Goal: Task Accomplishment & Management: Manage account settings

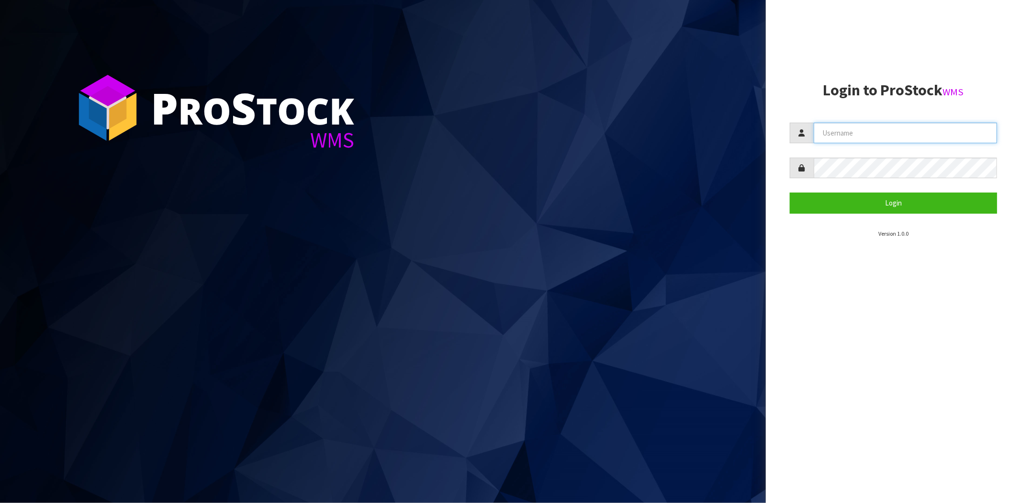
click at [864, 131] on input "text" at bounding box center [905, 133] width 183 height 21
type input "[PERSON_NAME][EMAIL_ADDRESS][DOMAIN_NAME]"
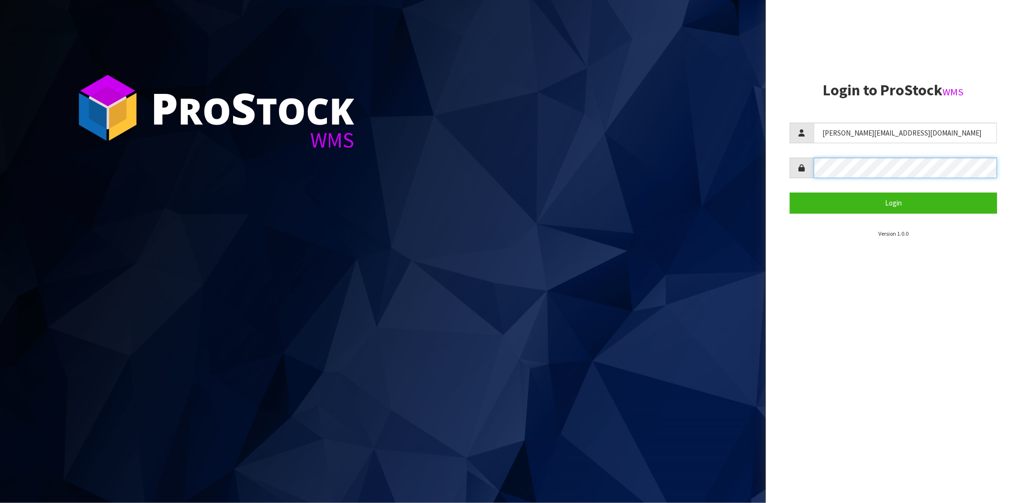
click at [790, 192] on button "Login" at bounding box center [893, 202] width 207 height 21
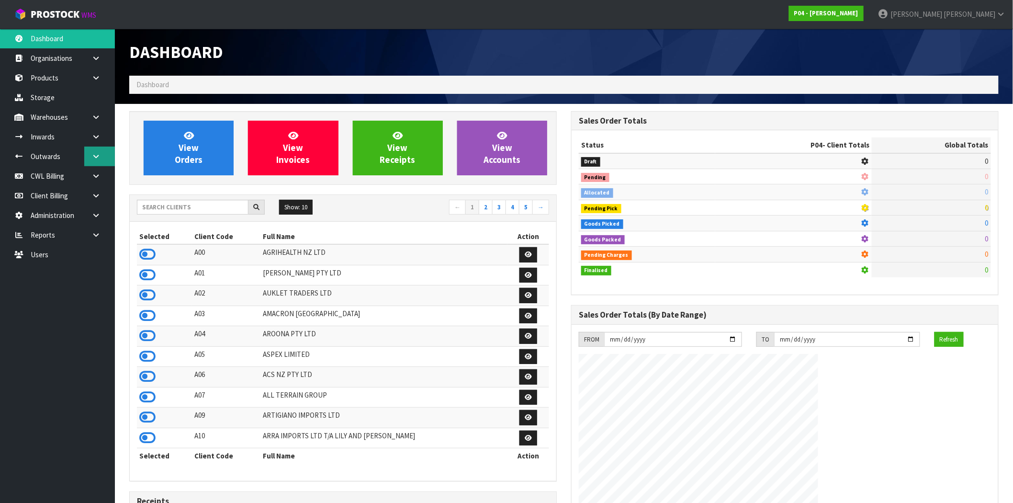
drag, startPoint x: 101, startPoint y: 156, endPoint x: 98, endPoint y: 163, distance: 8.6
click at [101, 156] on link at bounding box center [99, 156] width 31 height 20
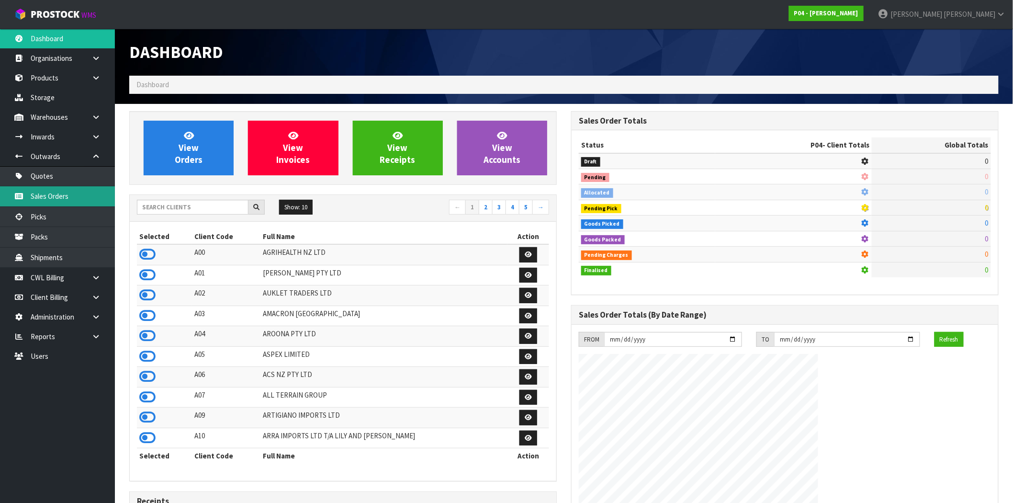
click at [54, 198] on link "Sales Orders" at bounding box center [57, 196] width 115 height 20
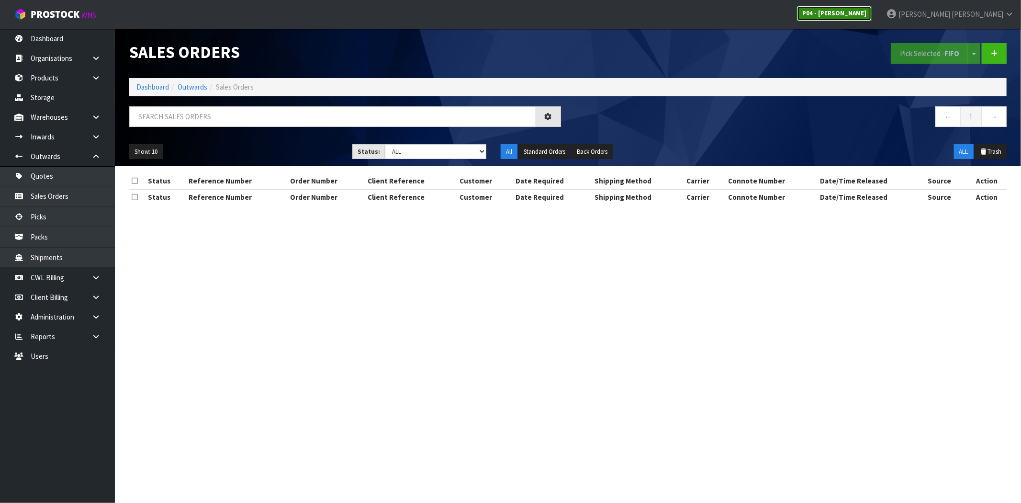
click at [866, 10] on strong "P04 - [PERSON_NAME]" at bounding box center [834, 13] width 64 height 8
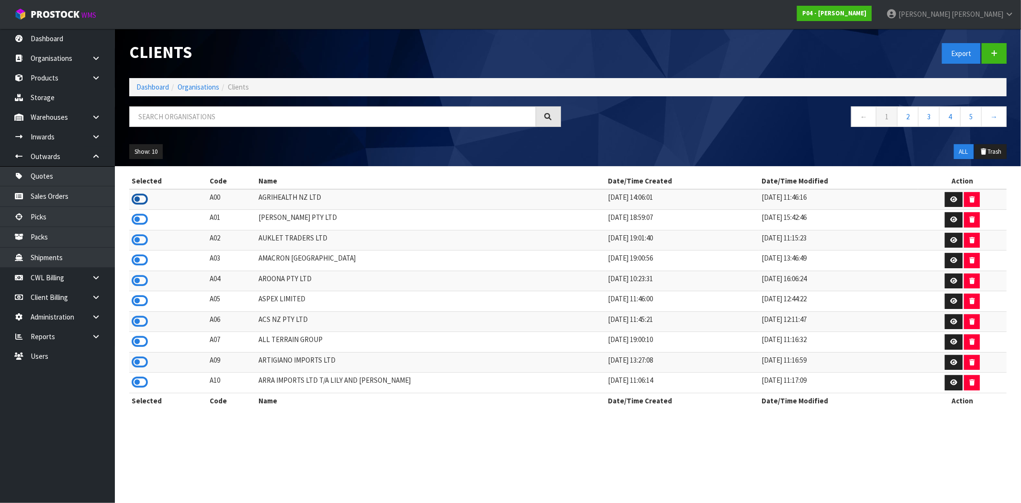
click at [138, 197] on icon at bounding box center [140, 199] width 16 height 14
click at [65, 195] on link "Sales Orders" at bounding box center [57, 196] width 115 height 20
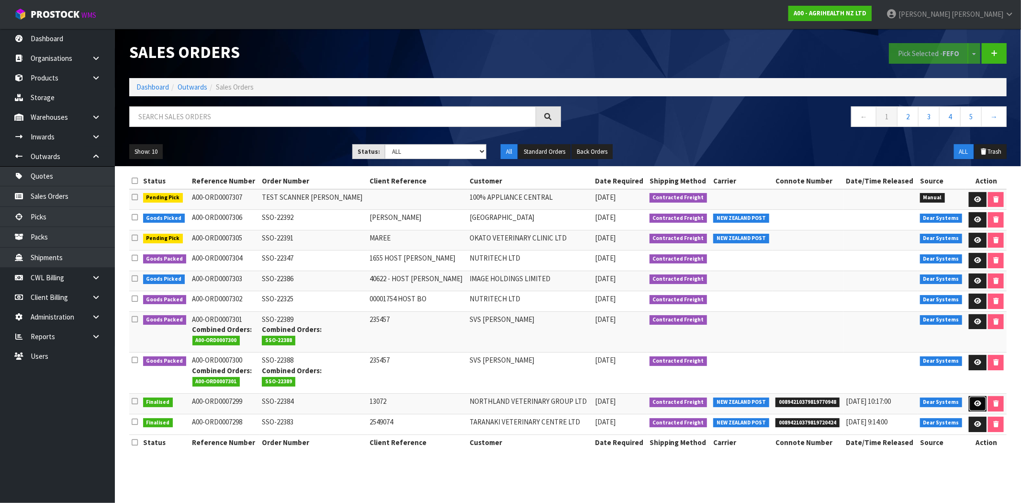
click at [979, 405] on link at bounding box center [978, 403] width 18 height 15
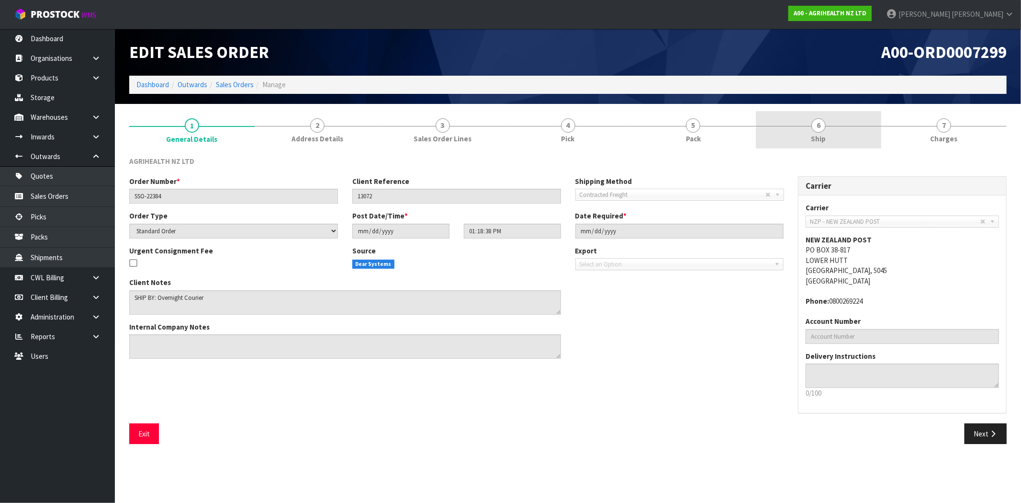
click at [821, 138] on span "Ship" at bounding box center [818, 139] width 15 height 10
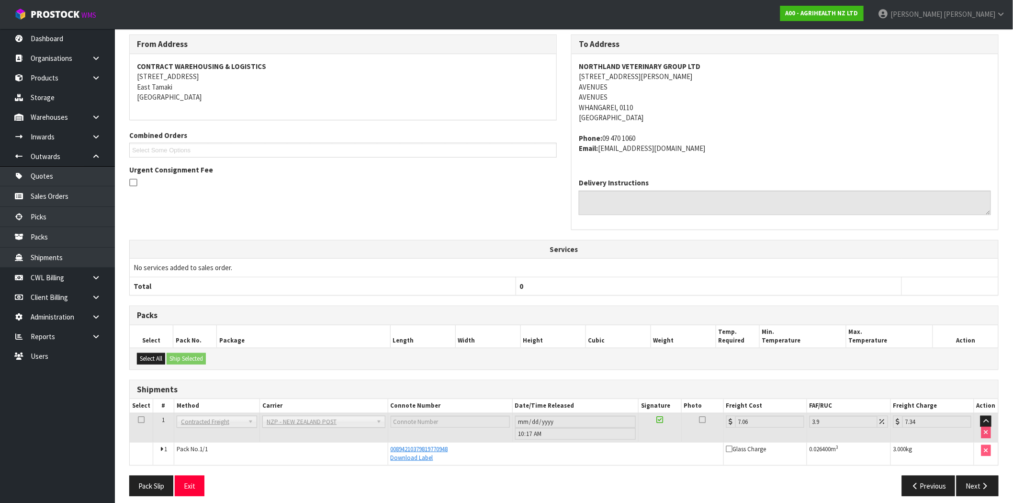
scroll to position [130, 0]
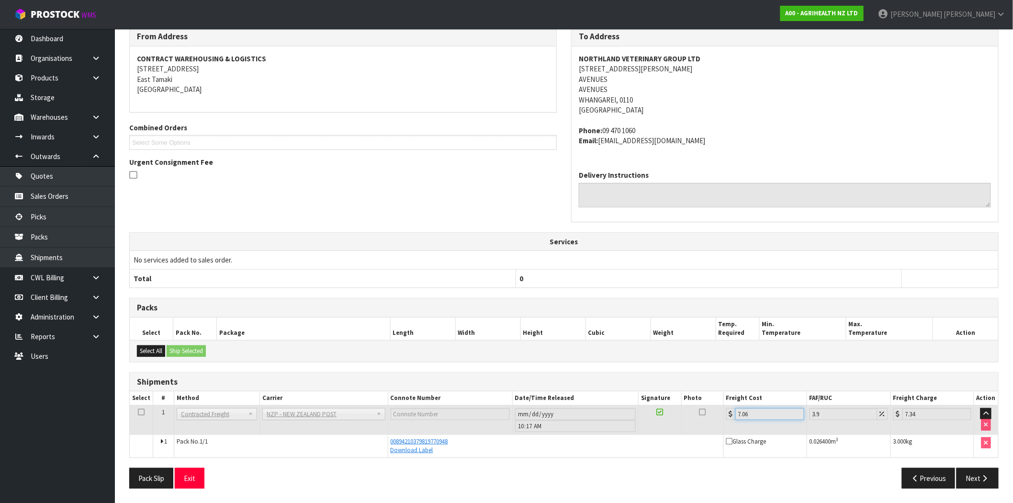
drag, startPoint x: 753, startPoint y: 409, endPoint x: 726, endPoint y: 413, distance: 26.5
click at [726, 413] on div "7.06" at bounding box center [765, 414] width 78 height 12
click at [783, 418] on input "7.06" at bounding box center [769, 414] width 69 height 12
drag, startPoint x: 829, startPoint y: 413, endPoint x: 800, endPoint y: 413, distance: 29.2
click at [800, 413] on tr "1 Client Local Pickup Customer Local Pickup Company Freight Contracted Freight …" at bounding box center [564, 419] width 868 height 29
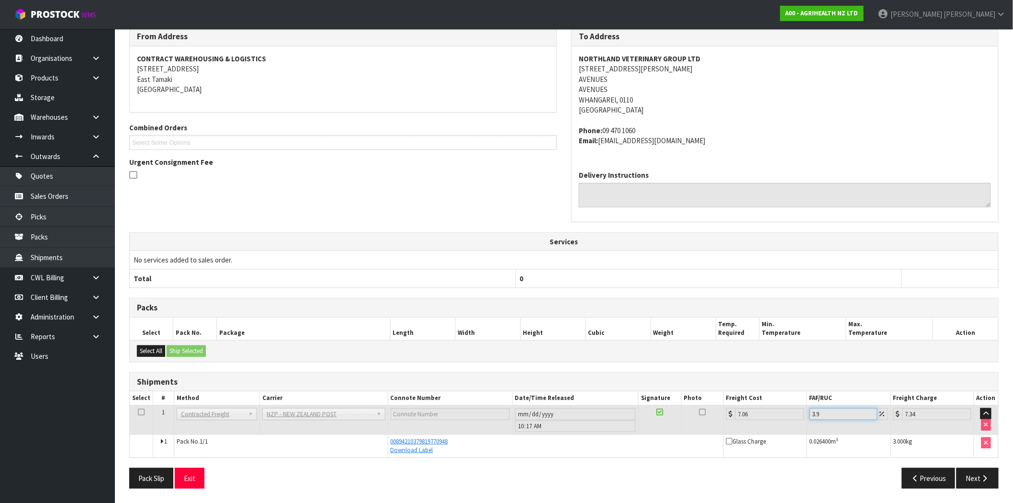
click at [824, 414] on input "3.9" at bounding box center [843, 414] width 68 height 12
drag, startPoint x: 823, startPoint y: 414, endPoint x: 803, endPoint y: 414, distance: 20.1
click at [803, 414] on tr "1 Client Local Pickup Customer Local Pickup Company Freight Contracted Freight …" at bounding box center [564, 419] width 868 height 29
click at [836, 416] on input "3.9" at bounding box center [843, 414] width 68 height 12
click at [743, 409] on input "7.06" at bounding box center [769, 414] width 69 height 12
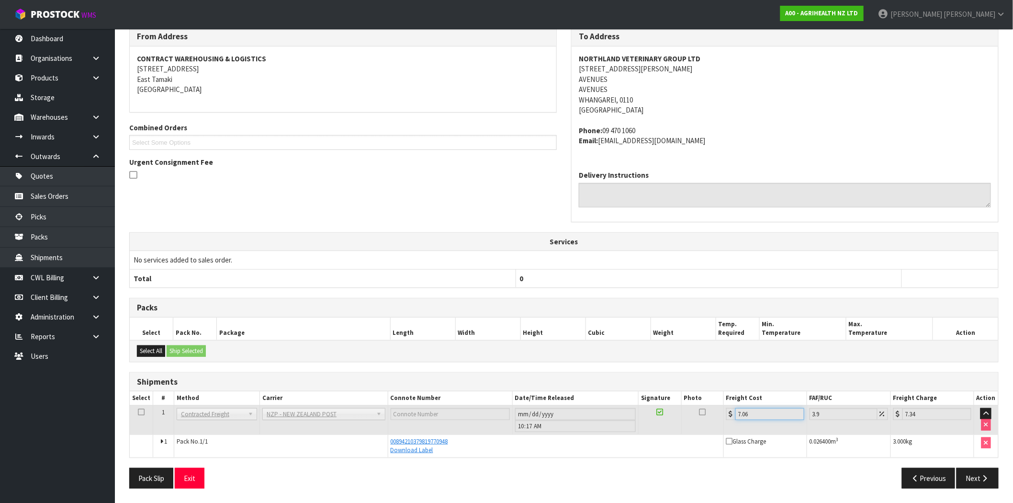
drag, startPoint x: 761, startPoint y: 413, endPoint x: 732, endPoint y: 413, distance: 28.7
click at [732, 413] on div "7.06" at bounding box center [765, 414] width 78 height 12
drag, startPoint x: 827, startPoint y: 414, endPoint x: 800, endPoint y: 414, distance: 26.8
click at [800, 414] on tr "1 Client Local Pickup Customer Local Pickup Company Freight Contracted Freight …" at bounding box center [564, 419] width 868 height 29
drag, startPoint x: 929, startPoint y: 413, endPoint x: 874, endPoint y: 416, distance: 55.6
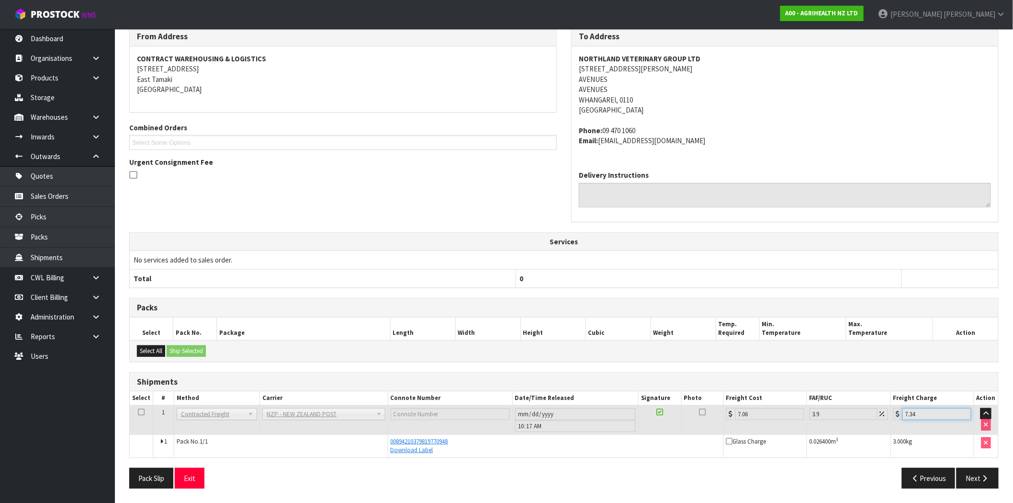
click at [874, 416] on tr "1 Client Local Pickup Customer Local Pickup Company Freight Contracted Freight …" at bounding box center [564, 419] width 868 height 29
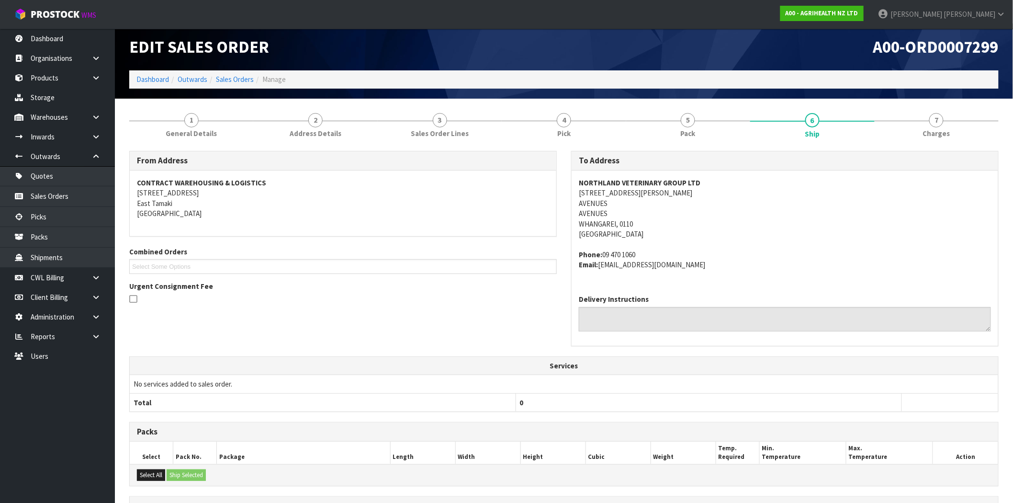
scroll to position [0, 0]
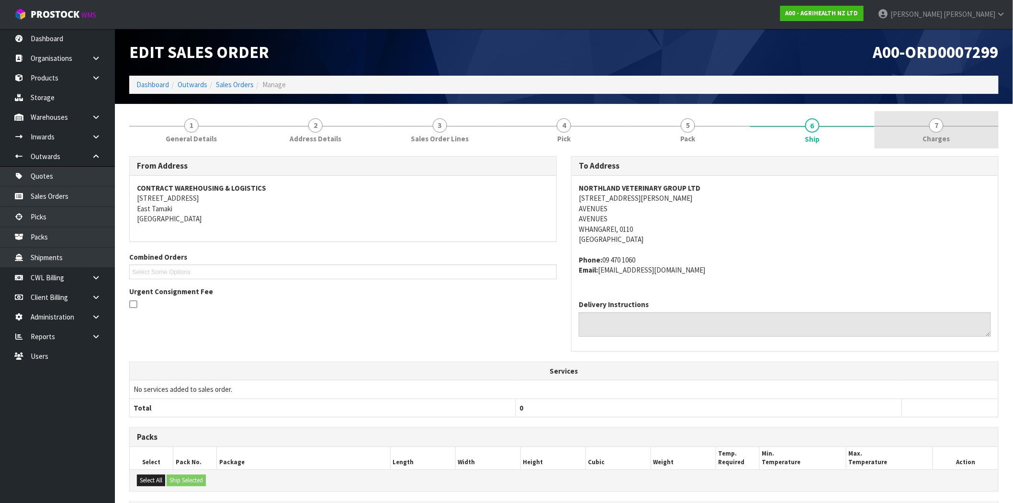
click at [936, 137] on span "Charges" at bounding box center [936, 139] width 27 height 10
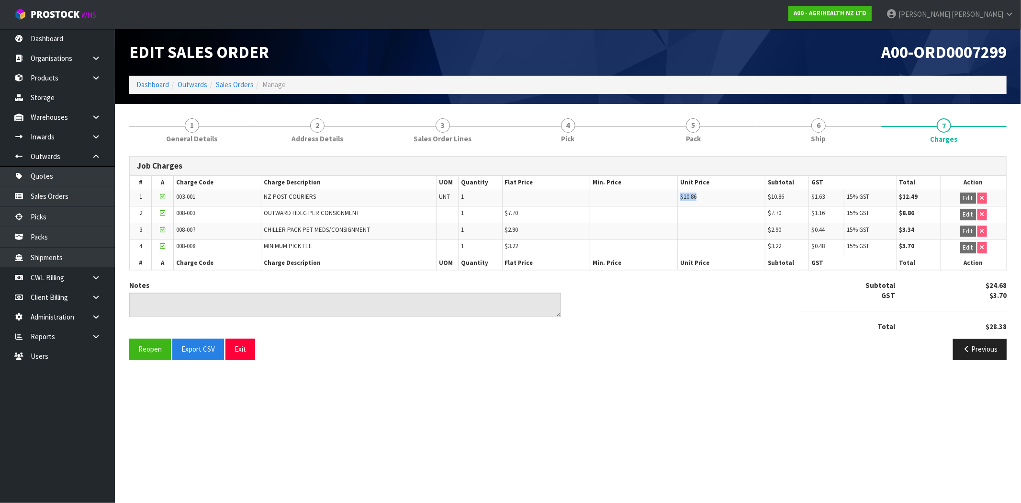
drag, startPoint x: 693, startPoint y: 198, endPoint x: 663, endPoint y: 196, distance: 30.7
click at [663, 196] on tr "1 003-001 NZ POST COURIERS UNT 1 $10.86 $10.86 $1.63 15% GST $12.49 Edit" at bounding box center [568, 198] width 877 height 17
drag, startPoint x: 807, startPoint y: 130, endPoint x: 806, endPoint y: 137, distance: 7.2
click at [807, 130] on link "6 Ship" at bounding box center [818, 130] width 125 height 38
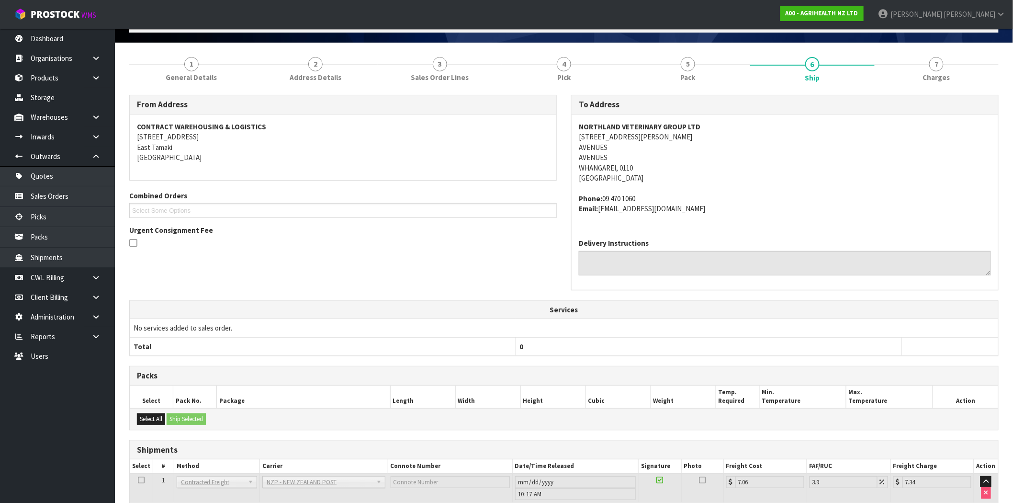
scroll to position [130, 0]
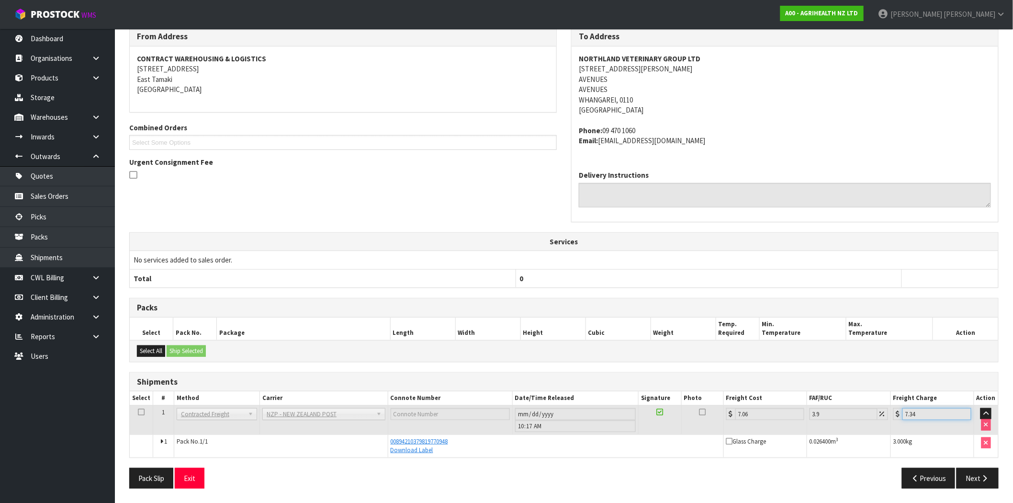
drag, startPoint x: 920, startPoint y: 412, endPoint x: 894, endPoint y: 412, distance: 25.8
click at [894, 412] on td "7.34" at bounding box center [931, 419] width 83 height 29
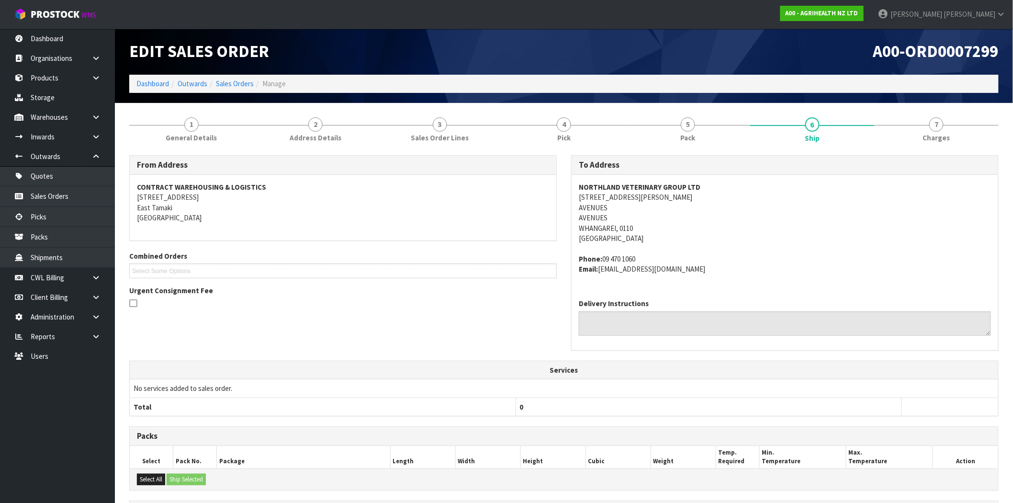
scroll to position [0, 0]
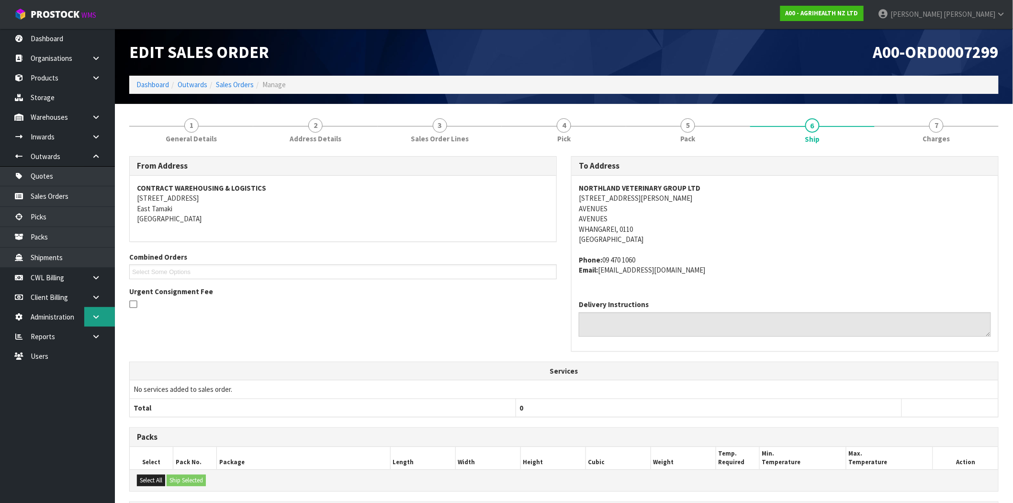
click at [97, 318] on icon at bounding box center [95, 316] width 9 height 7
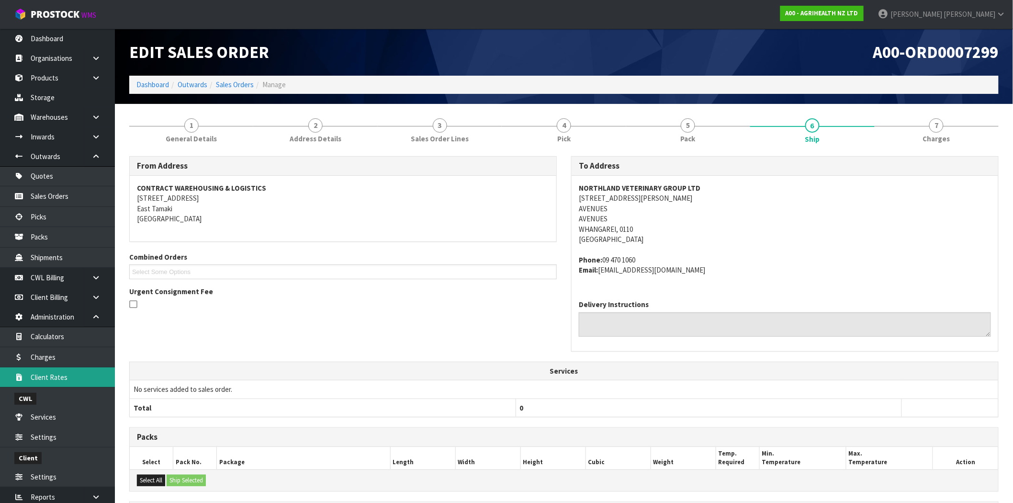
click at [49, 376] on link "Client Rates" at bounding box center [57, 377] width 115 height 20
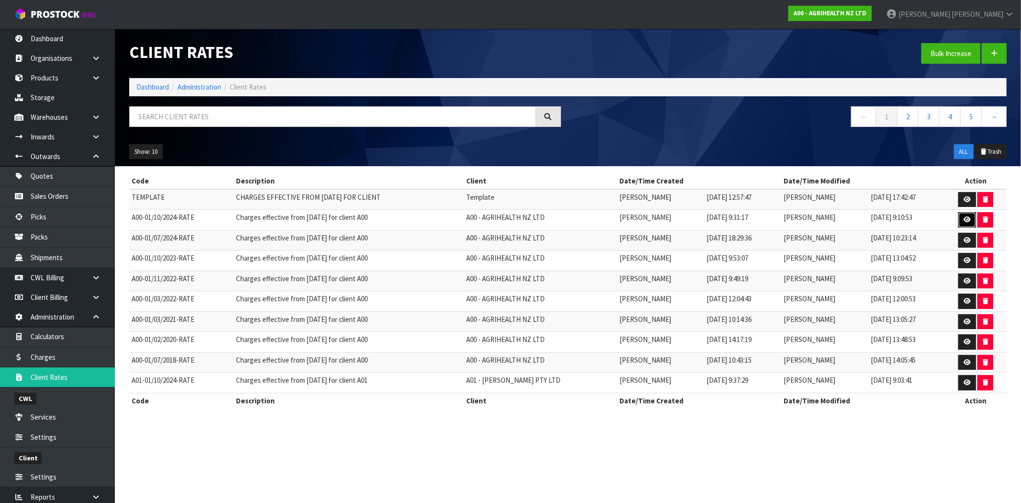
click at [970, 219] on icon at bounding box center [967, 219] width 7 height 6
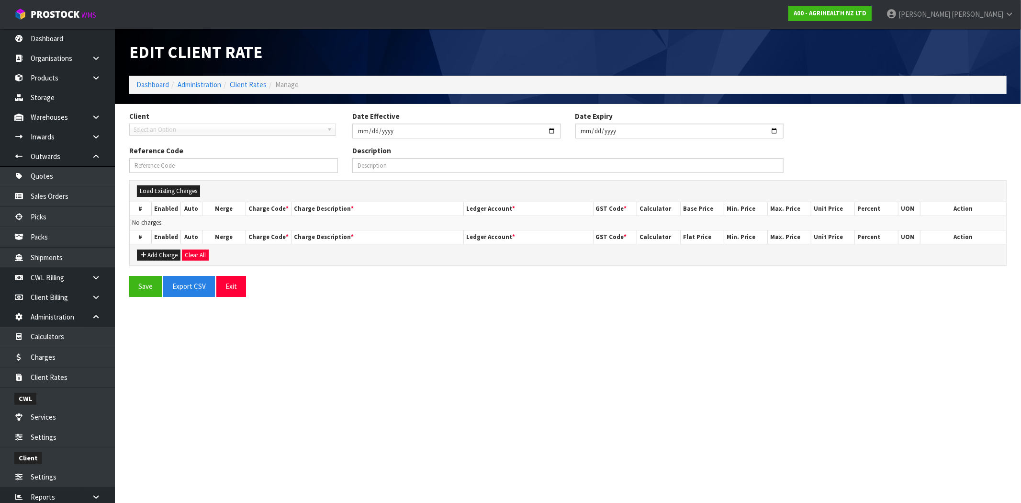
type input "[DATE]"
type input "A00-01/10/2024-RATE"
type input "Charges effective from [DATE] for client A00"
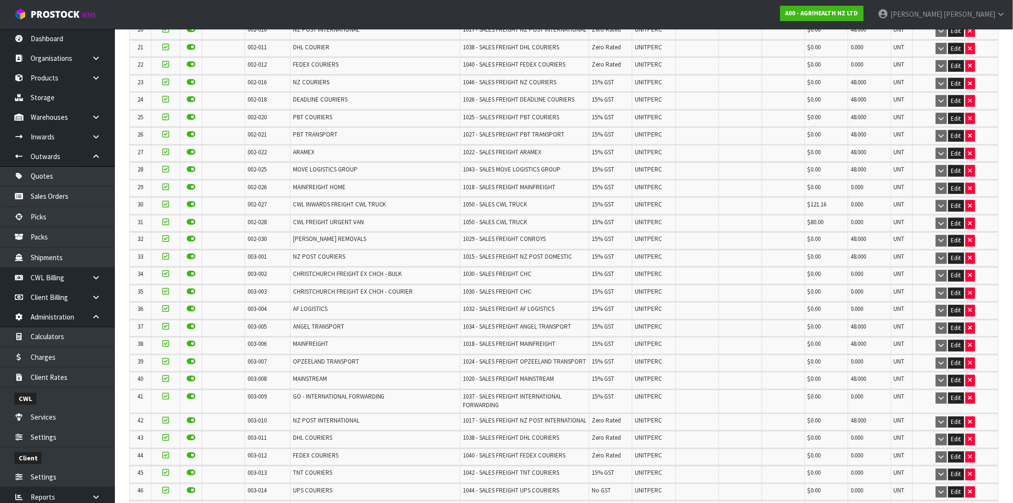
scroll to position [638, 0]
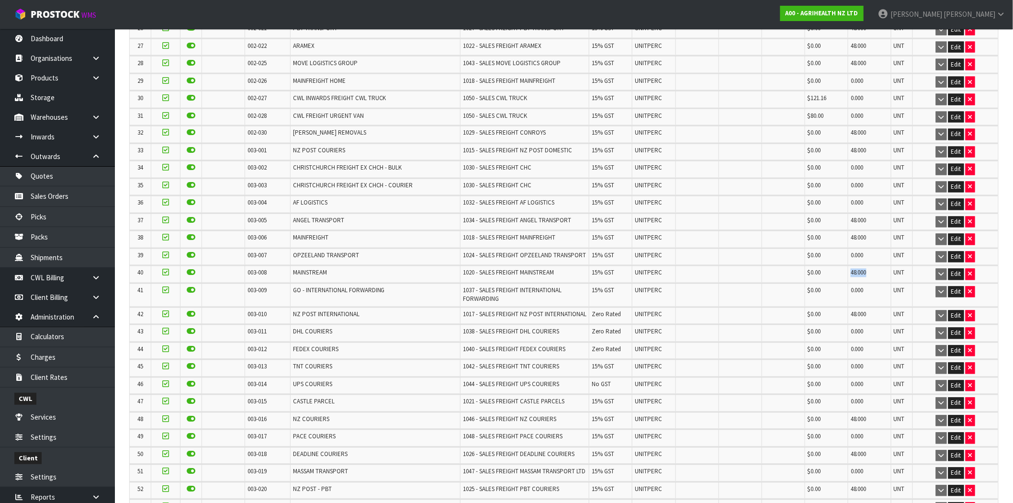
drag, startPoint x: 869, startPoint y: 268, endPoint x: 845, endPoint y: 267, distance: 23.5
click at [845, 267] on tr "40 003-008 MAINSTREAM 1020 - SALES FREIGHT MAINSTREAM 15% GST UNITPERC $0.00 48…" at bounding box center [564, 274] width 868 height 17
drag, startPoint x: 869, startPoint y: 216, endPoint x: 846, endPoint y: 217, distance: 22.5
click at [846, 217] on tr "37 003-005 ANGEL TRANSPORT 1034 - SALES FREIGHT ANGEL TRANSPORT 15% GST UNITPER…" at bounding box center [564, 222] width 868 height 17
drag, startPoint x: 872, startPoint y: 270, endPoint x: 815, endPoint y: 270, distance: 57.5
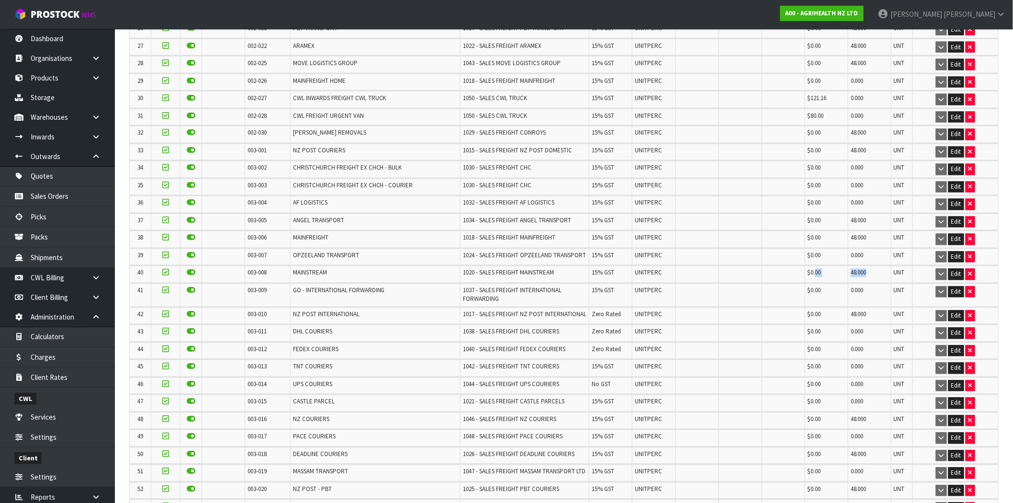
click at [815, 270] on tr "40 003-008 MAINSTREAM 1020 - SALES FREIGHT MAINSTREAM 15% GST UNITPERC $0.00 48…" at bounding box center [564, 274] width 868 height 17
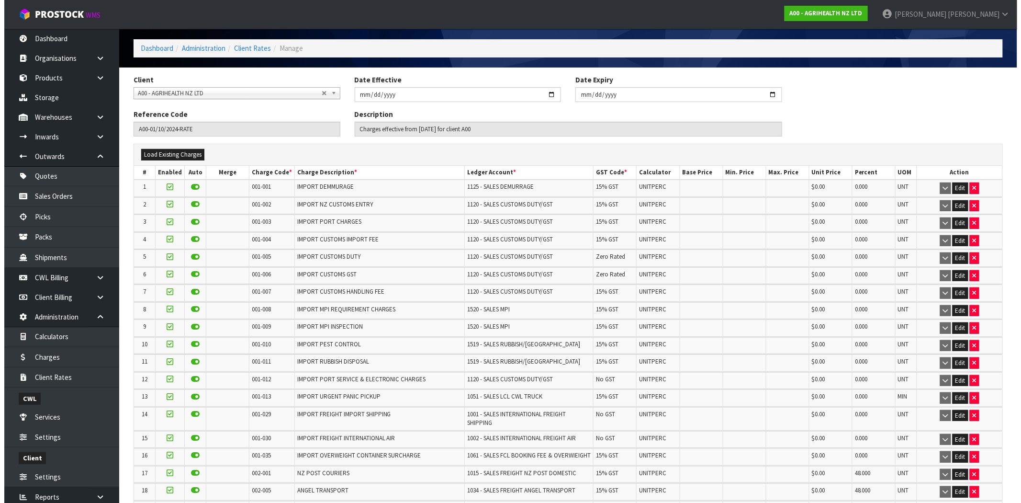
scroll to position [0, 0]
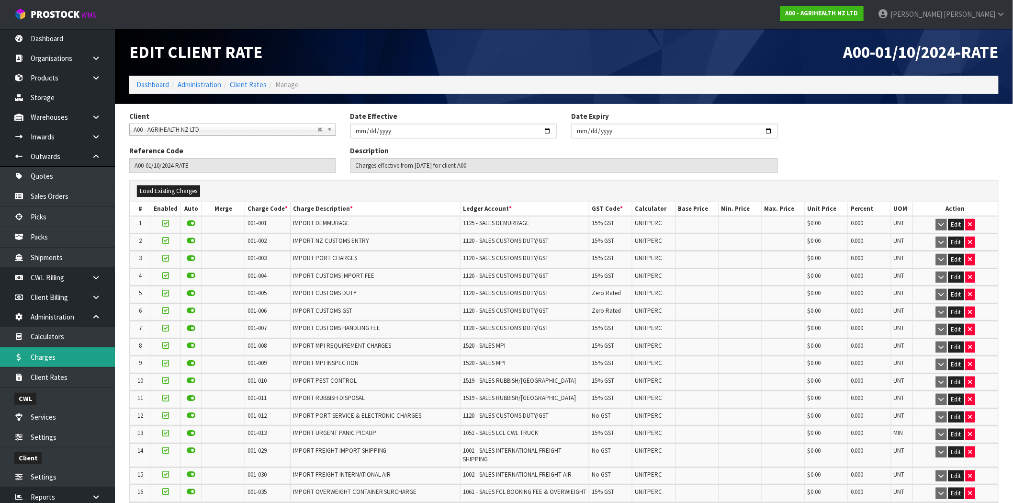
click at [45, 355] on link "Charges" at bounding box center [57, 357] width 115 height 20
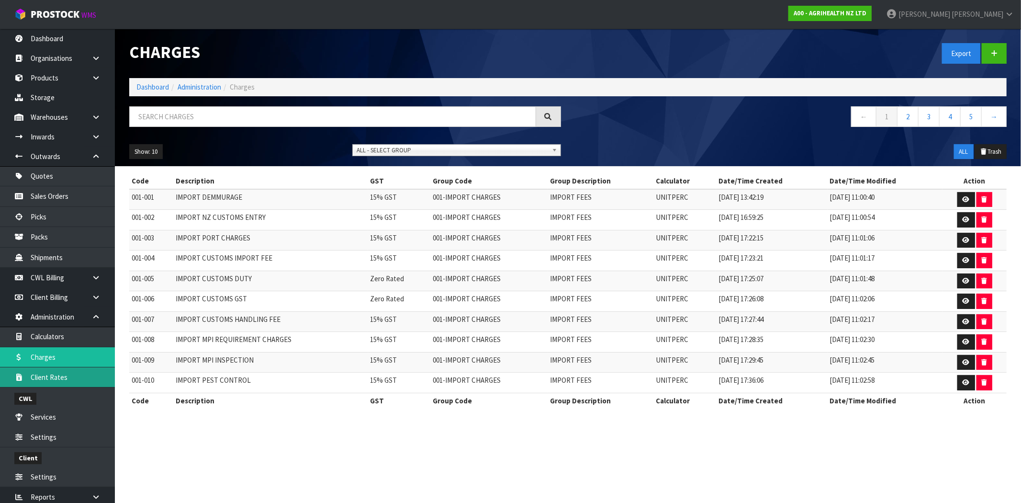
click at [52, 377] on link "Client Rates" at bounding box center [57, 377] width 115 height 20
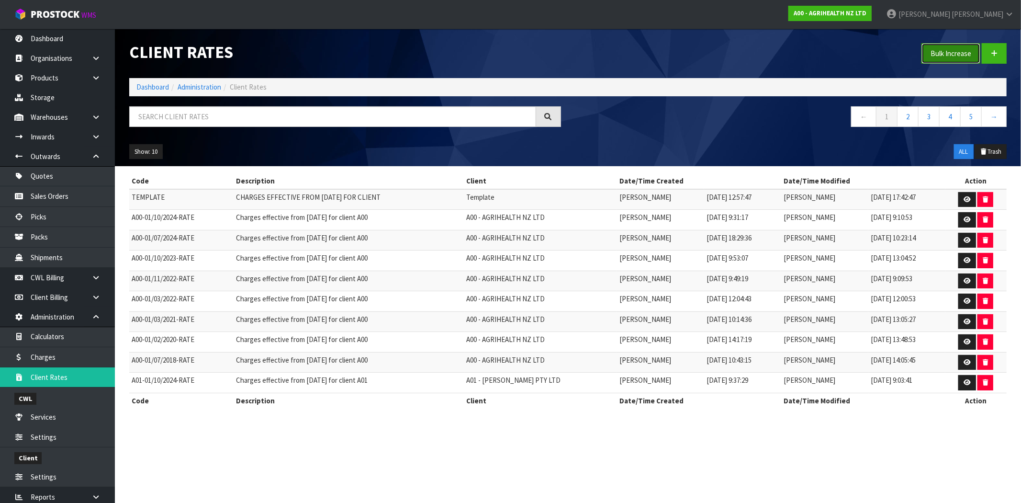
click at [949, 54] on button "Bulk Increase" at bounding box center [950, 53] width 59 height 21
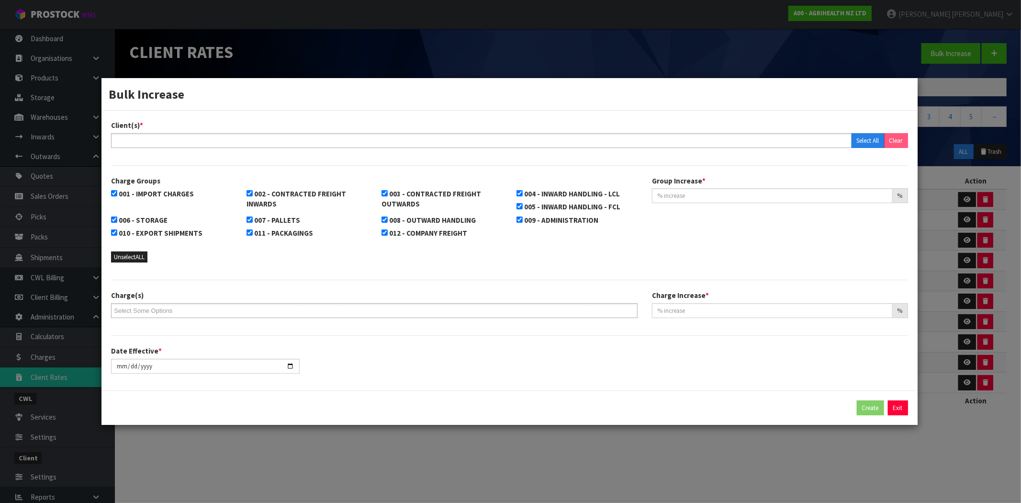
click at [146, 139] on input "text" at bounding box center [149, 141] width 70 height 12
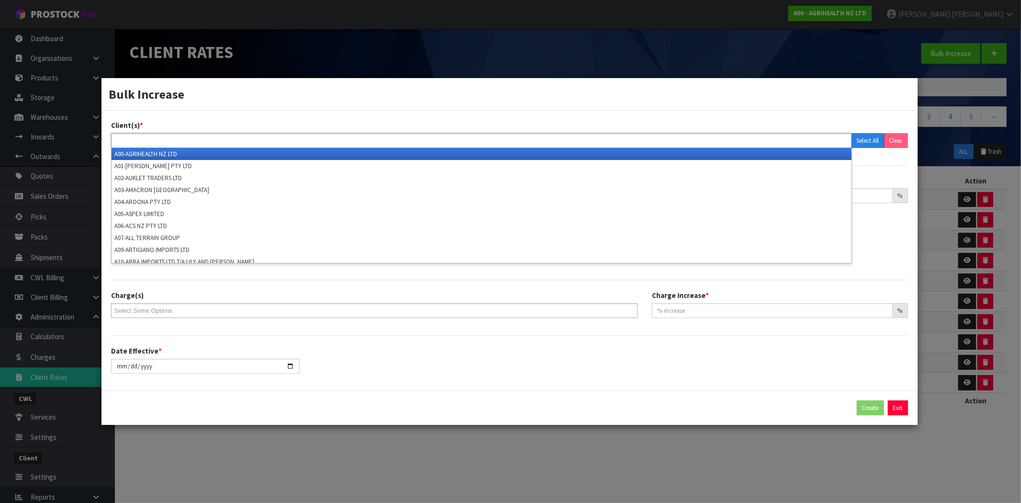
click at [183, 112] on div "Client(s) * A00-AGRIHEALTH NZ LTD A01-[PERSON_NAME] PTY LTD A02-AUKLET TRADERS …" at bounding box center [509, 250] width 816 height 279
type input "Select Some Options"
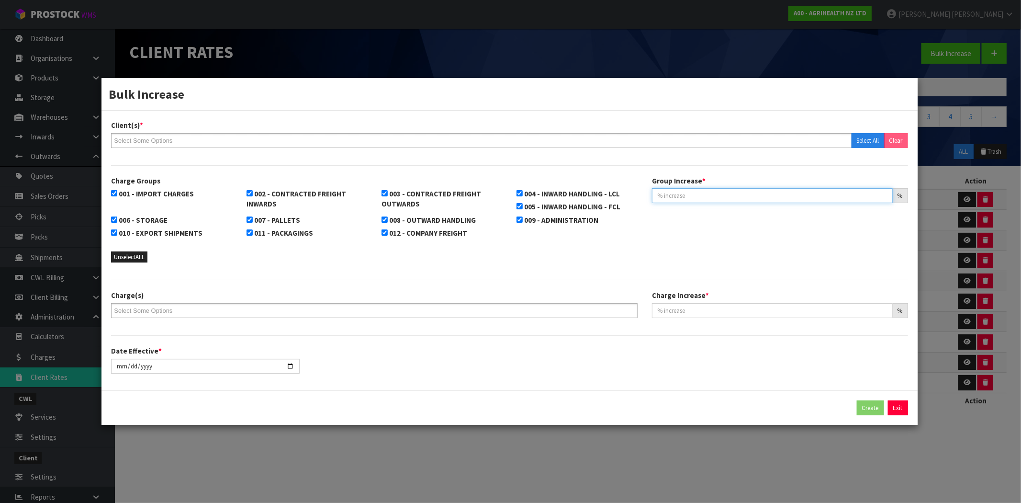
click at [677, 193] on input "text" at bounding box center [772, 195] width 241 height 15
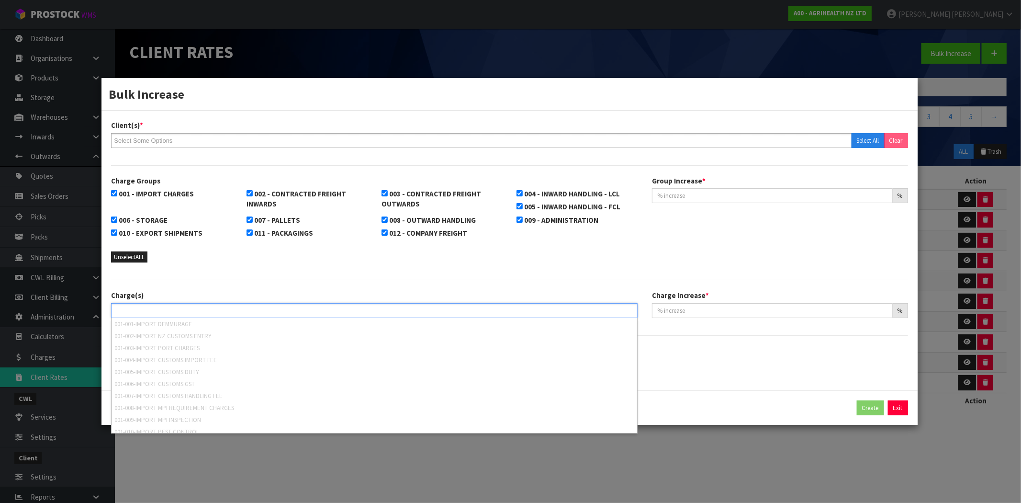
click at [169, 314] on input "text" at bounding box center [149, 310] width 70 height 12
click at [180, 288] on div "Client(s) * A00-AGRIHEALTH NZ LTD A01-[PERSON_NAME] PTY LTD A02-AUKLET TRADERS …" at bounding box center [509, 250] width 816 height 279
type input "Select Some Options"
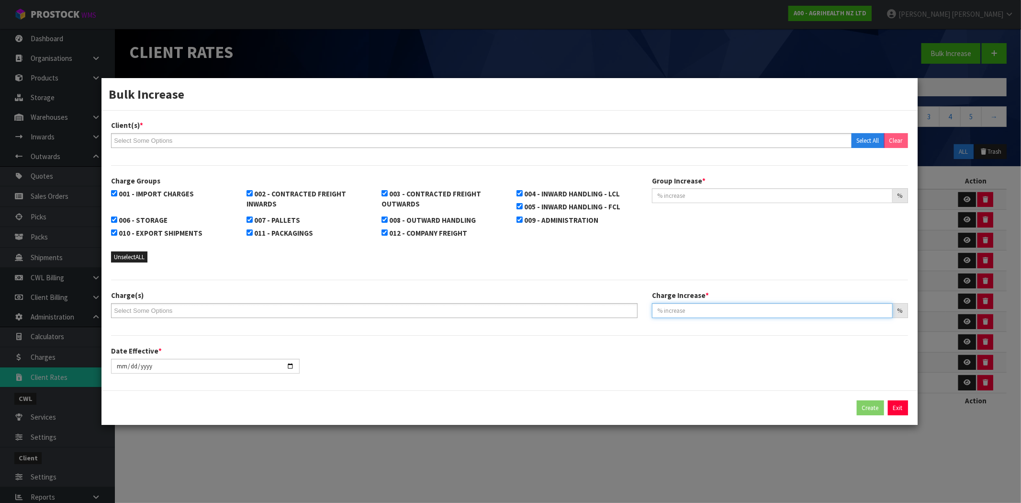
click at [704, 308] on input "text" at bounding box center [772, 310] width 241 height 15
click at [899, 408] on button "Exit" at bounding box center [898, 407] width 20 height 15
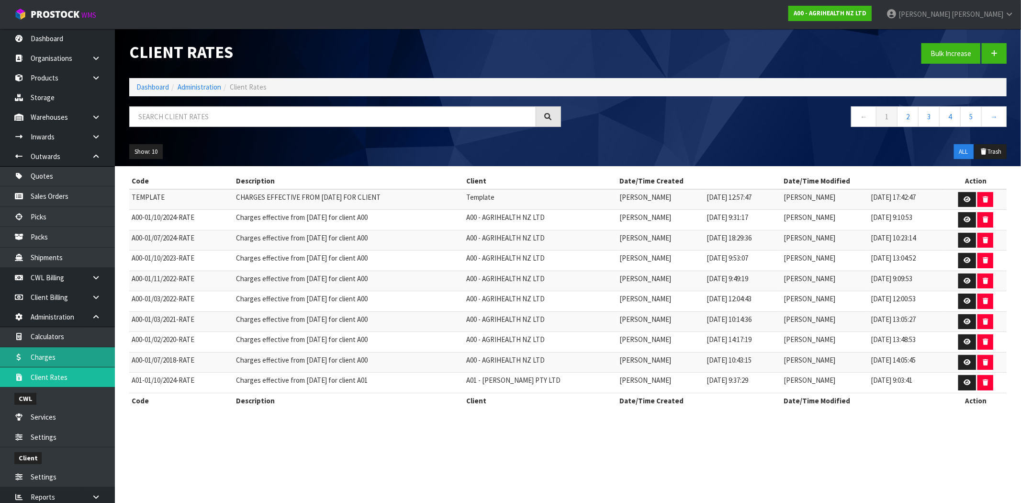
click at [54, 357] on link "Charges" at bounding box center [57, 357] width 115 height 20
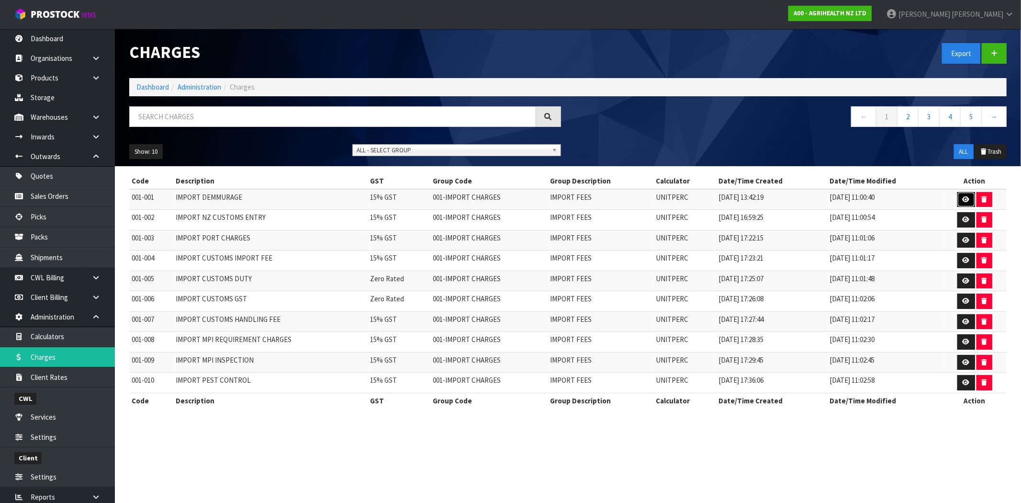
click at [969, 200] on link at bounding box center [966, 199] width 18 height 15
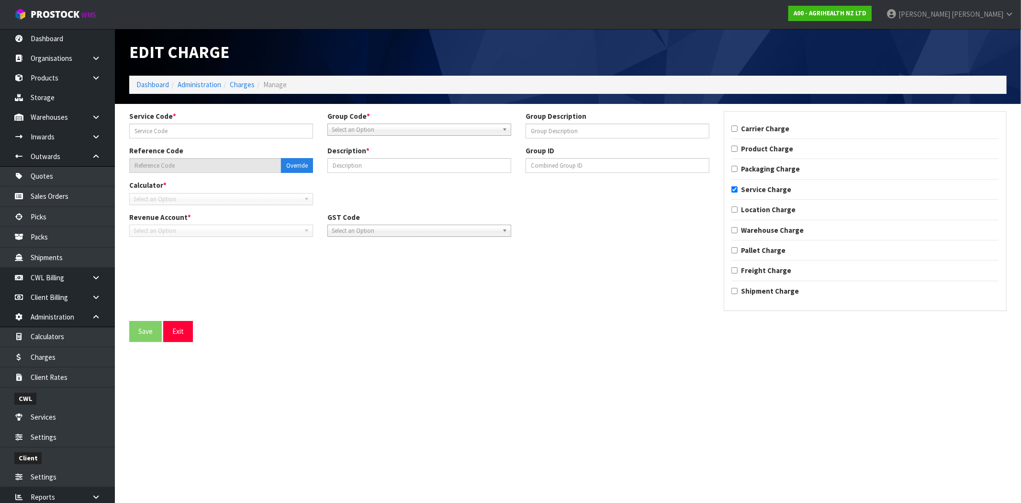
type input "001"
type input "IMPORT FEES"
type input "001-001"
type input "IMPORT DEMMURAGE"
checkbox input "true"
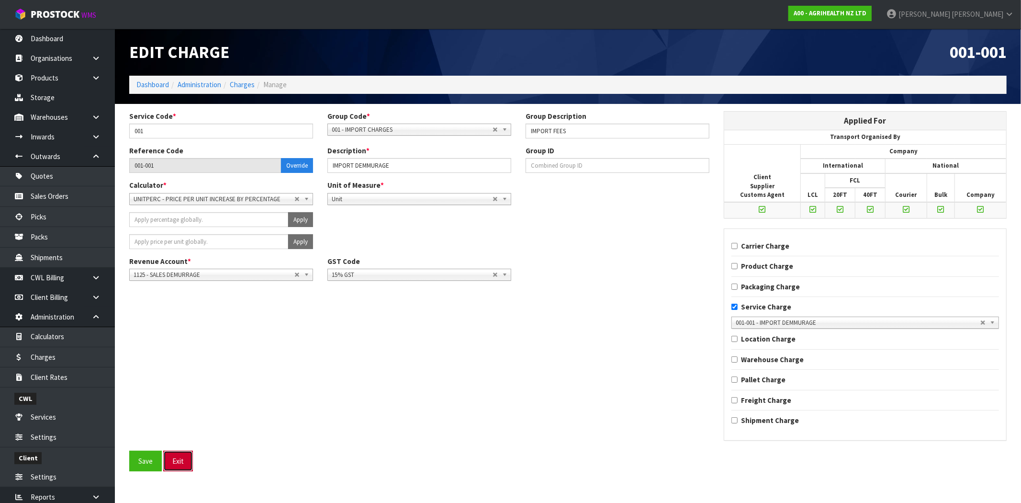
click at [175, 462] on button "Exit" at bounding box center [178, 460] width 30 height 21
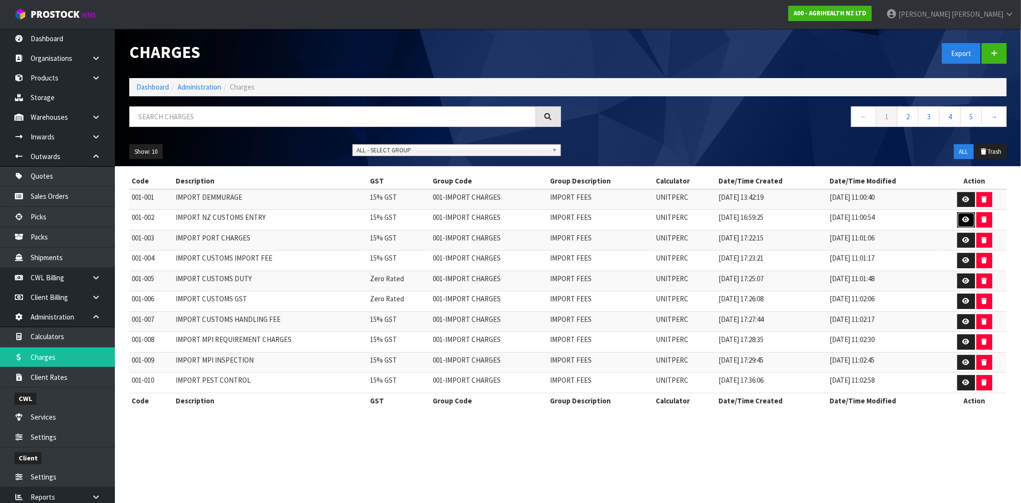
click at [963, 221] on icon at bounding box center [966, 219] width 7 height 6
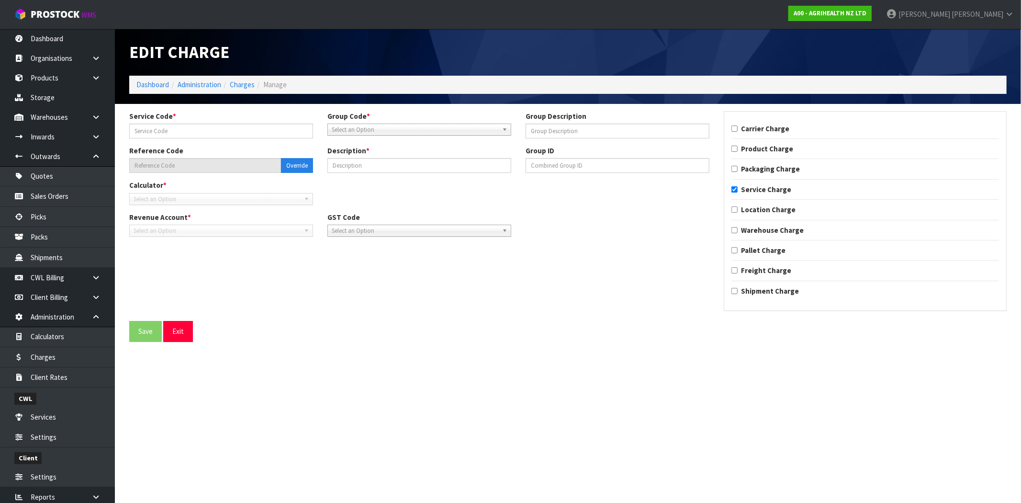
type input "002"
type input "IMPORT FEES"
type input "001-002"
type input "IMPORT NZ CUSTOMS ENTRY"
checkbox input "true"
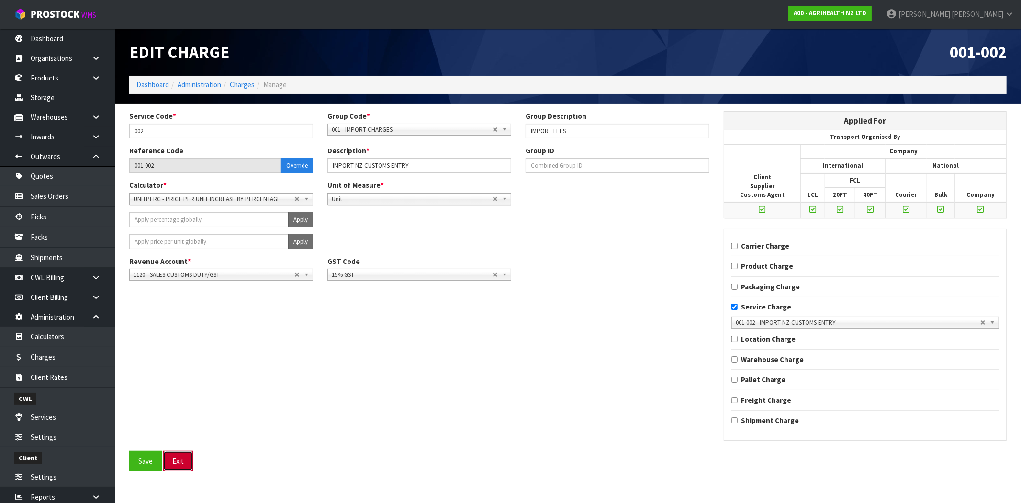
click at [183, 458] on button "Exit" at bounding box center [178, 460] width 30 height 21
